Goal: Check status: Check status

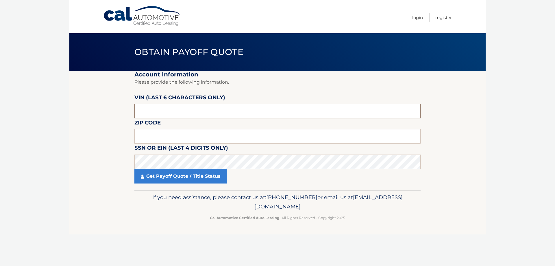
click at [179, 110] on input "text" at bounding box center [277, 111] width 286 height 14
click at [176, 134] on input "text" at bounding box center [277, 136] width 286 height 14
type input "11720"
click at [174, 112] on input "text" at bounding box center [277, 111] width 286 height 14
type input "505693"
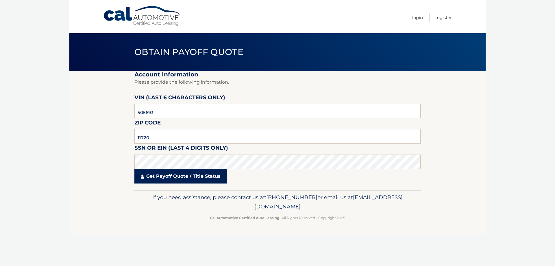
click at [186, 175] on link "Get Payoff Quote / Title Status" at bounding box center [180, 176] width 92 height 14
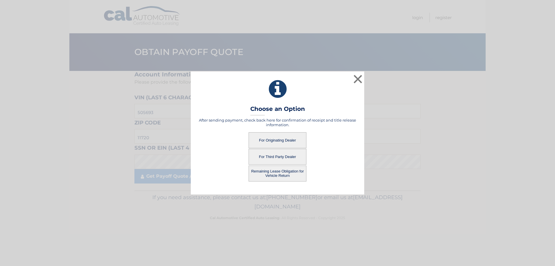
click at [282, 141] on button "For Originating Dealer" at bounding box center [278, 140] width 58 height 16
click at [271, 142] on button "For Originating Dealer" at bounding box center [278, 140] width 58 height 16
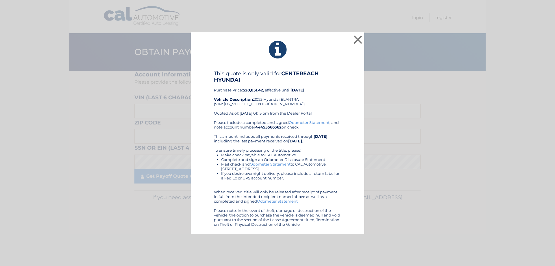
click at [303, 88] on b "[DATE]" at bounding box center [298, 90] width 14 height 5
drag, startPoint x: 322, startPoint y: 58, endPoint x: 326, endPoint y: 57, distance: 3.5
click at [295, 99] on div "This quote is only valid for CENTEREACH HYUNDAI Purchase Price: $20,851.42 , ef…" at bounding box center [277, 95] width 127 height 50
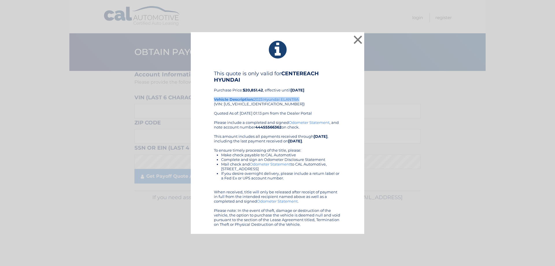
click at [295, 99] on div "This quote is only valid for CENTEREACH HYUNDAI Purchase Price: $20,851.42 , ef…" at bounding box center [277, 95] width 127 height 50
click at [264, 106] on div "This quote is only valid for CENTEREACH HYUNDAI Purchase Price: $20,851.42 , ef…" at bounding box center [277, 95] width 127 height 50
click at [289, 96] on div "This quote is only valid for CENTEREACH HYUNDAI Purchase Price: $20,851.42 , ef…" at bounding box center [277, 95] width 127 height 50
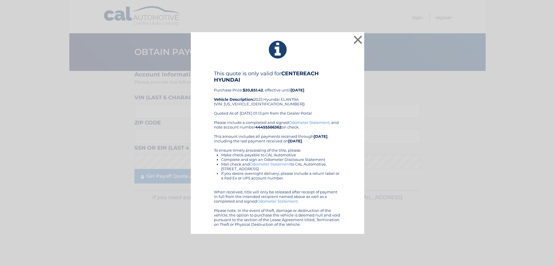
click at [293, 99] on div "This quote is only valid for CENTEREACH HYUNDAI Purchase Price: $20,851.42 , ef…" at bounding box center [277, 95] width 127 height 50
click at [227, 102] on div "This quote is only valid for CENTEREACH HYUNDAI Purchase Price: $20,851.42 , ef…" at bounding box center [277, 95] width 127 height 50
click at [235, 104] on div "This quote is only valid for CENTEREACH HYUNDAI Purchase Price: $20,851.42 , ef…" at bounding box center [277, 95] width 127 height 50
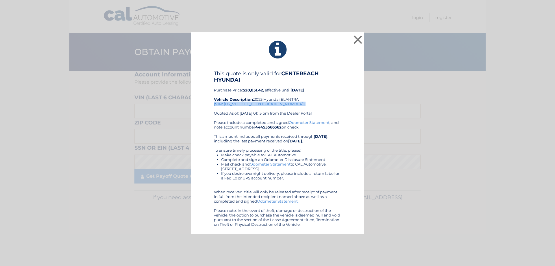
click at [235, 104] on div "This quote is only valid for CENTEREACH HYUNDAI Purchase Price: $20,851.42 , ef…" at bounding box center [277, 95] width 127 height 50
click at [293, 98] on div "This quote is only valid for CENTEREACH HYUNDAI Purchase Price: $20,851.42 , ef…" at bounding box center [277, 95] width 127 height 50
click at [249, 106] on div "This quote is only valid for CENTEREACH HYUNDAI Purchase Price: $20,851.42 , ef…" at bounding box center [277, 95] width 127 height 50
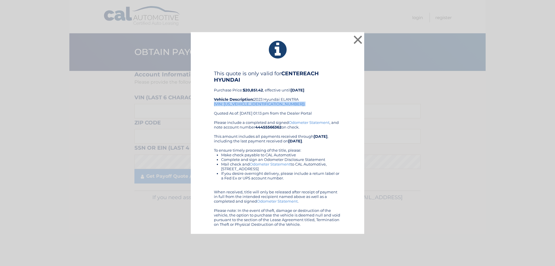
click at [249, 106] on div "This quote is only valid for CENTEREACH HYUNDAI Purchase Price: $20,851.42 , ef…" at bounding box center [277, 95] width 127 height 50
click at [261, 104] on div "This quote is only valid for CENTEREACH HYUNDAI Purchase Price: $20,851.42 , ef…" at bounding box center [277, 95] width 127 height 50
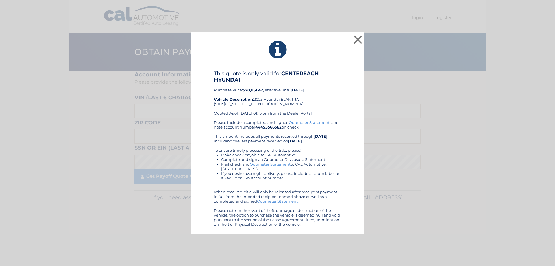
click at [273, 100] on div "This quote is only valid for CENTEREACH HYUNDAI Purchase Price: $20,851.42 , ef…" at bounding box center [277, 95] width 127 height 50
click at [293, 98] on div "This quote is only valid for CENTEREACH HYUNDAI Purchase Price: $20,851.42 , ef…" at bounding box center [277, 95] width 127 height 50
click at [241, 106] on div "This quote is only valid for CENTEREACH HYUNDAI Purchase Price: $20,851.42 , ef…" at bounding box center [277, 95] width 127 height 50
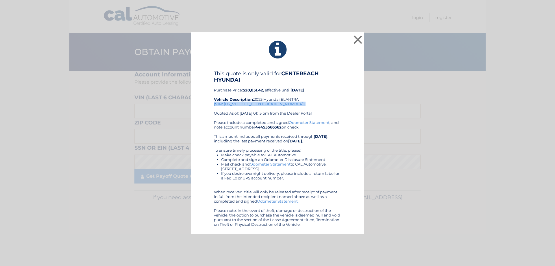
click at [241, 106] on div "This quote is only valid for CENTEREACH HYUNDAI Purchase Price: $20,851.42 , ef…" at bounding box center [277, 95] width 127 height 50
click at [248, 102] on div "This quote is only valid for CENTEREACH HYUNDAI Purchase Price: $20,851.42 , ef…" at bounding box center [277, 95] width 127 height 50
click at [233, 106] on div "This quote is only valid for CENTEREACH HYUNDAI Purchase Price: $20,851.42 , ef…" at bounding box center [277, 95] width 127 height 50
click at [356, 37] on button "×" at bounding box center [358, 40] width 12 height 12
